Goal: Task Accomplishment & Management: Use online tool/utility

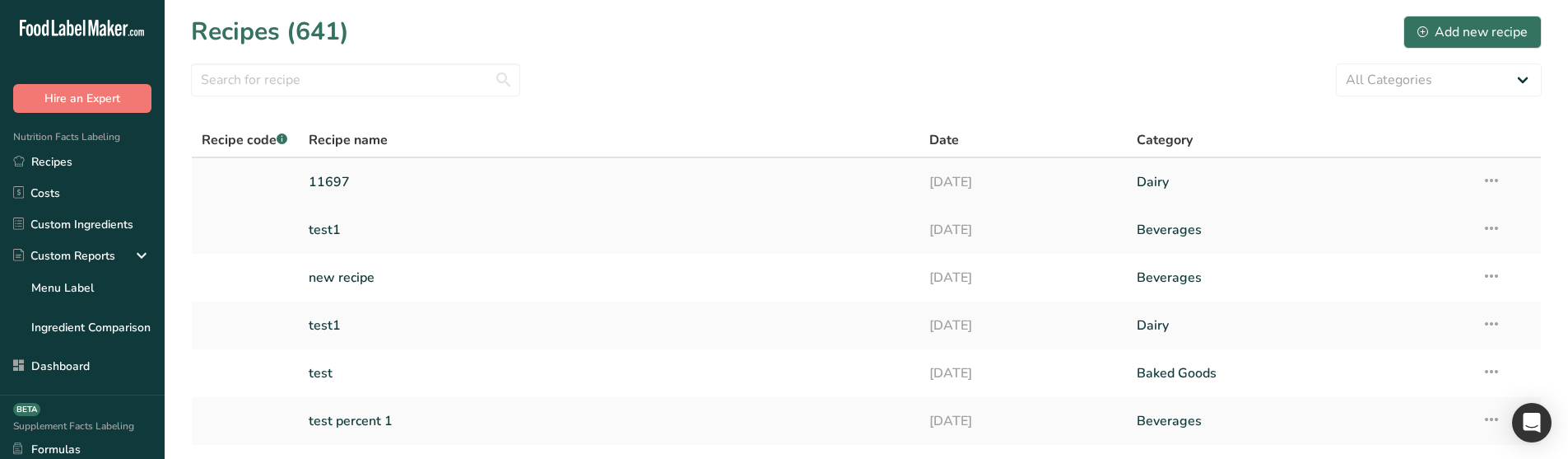
click at [404, 180] on link "11697" at bounding box center [609, 182] width 602 height 34
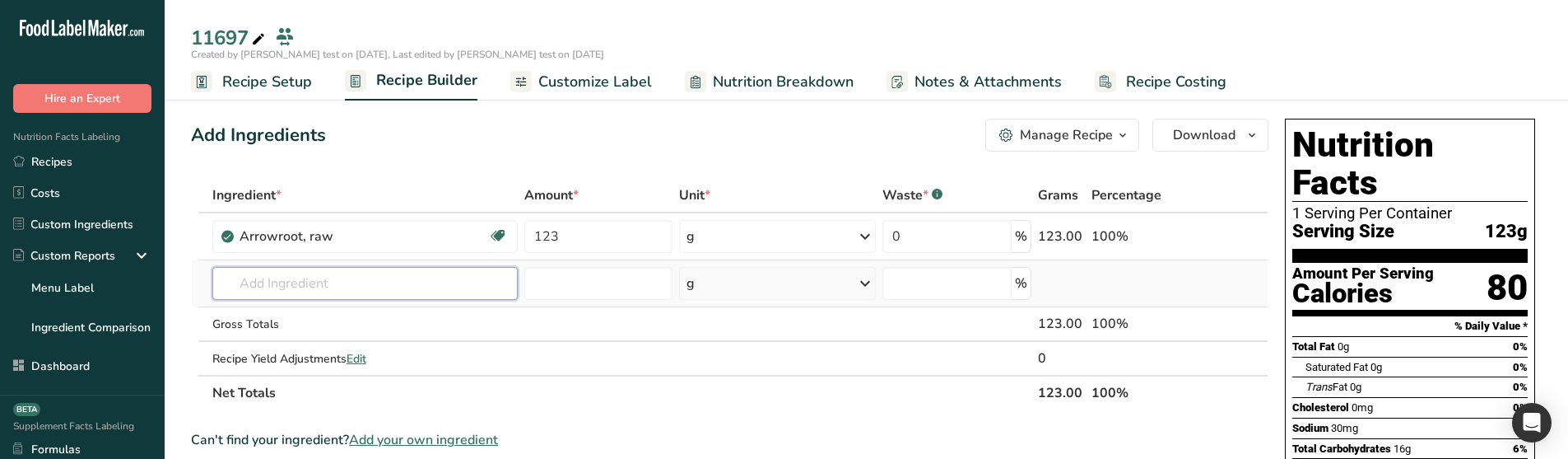
click at [261, 299] on input "text" at bounding box center [365, 283] width 305 height 33
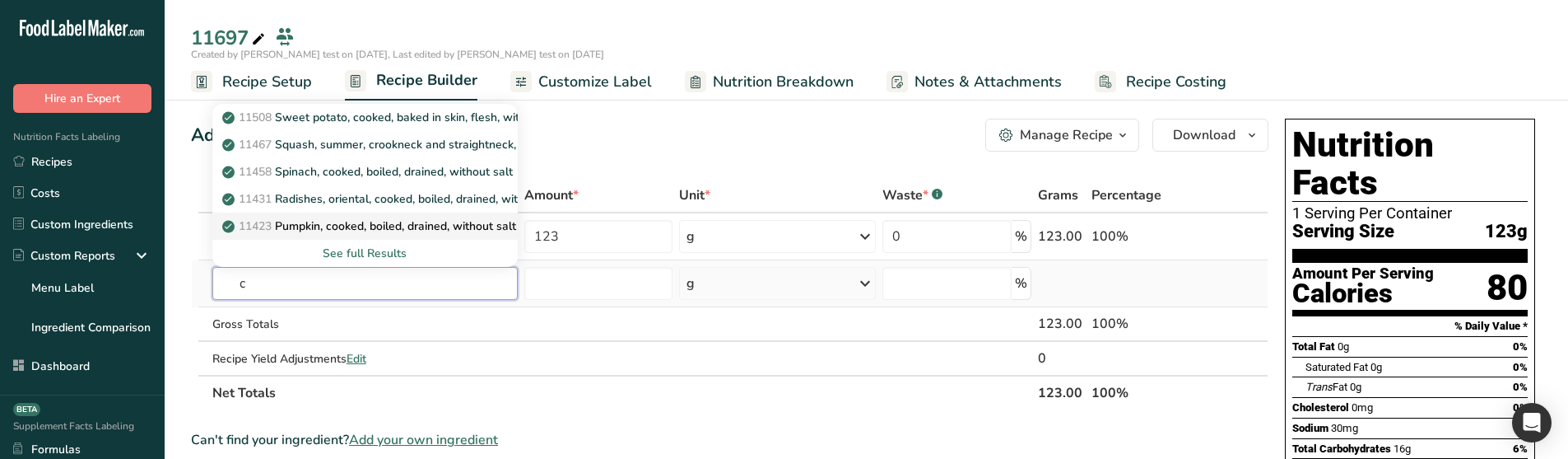
type input "c"
click at [316, 219] on p "11423 Pumpkin, cooked, boiled, drained, without salt" at bounding box center [371, 226] width 291 height 17
type input "Pumpkin, cooked, boiled, drained, without salt"
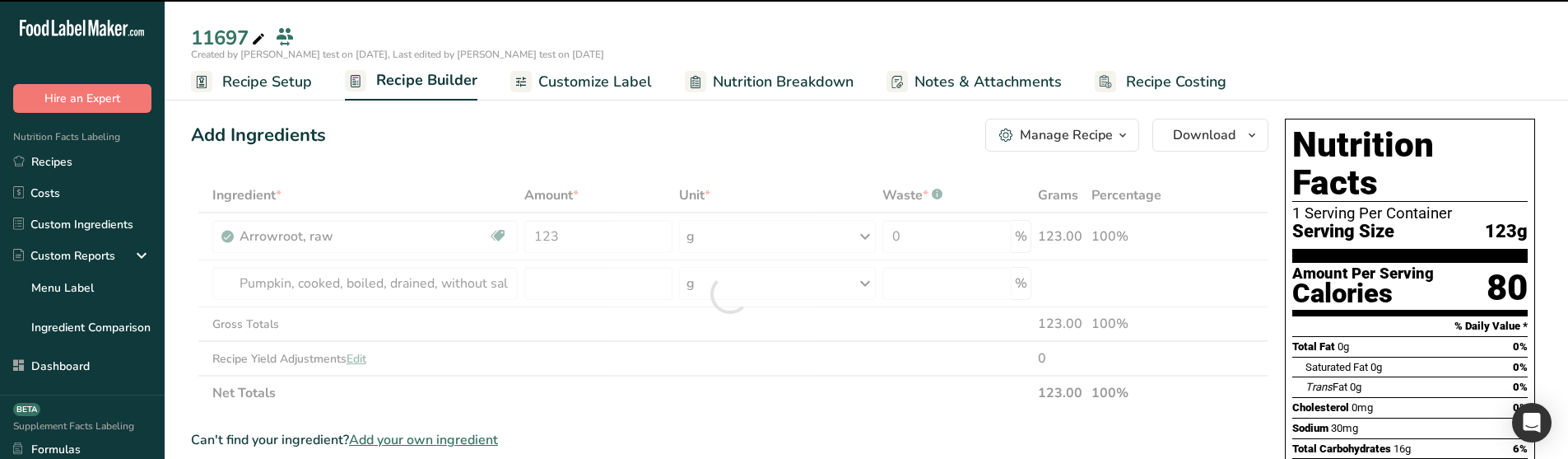
type input "0"
type input "123"
type input "0"
